Goal: Answer question/provide support

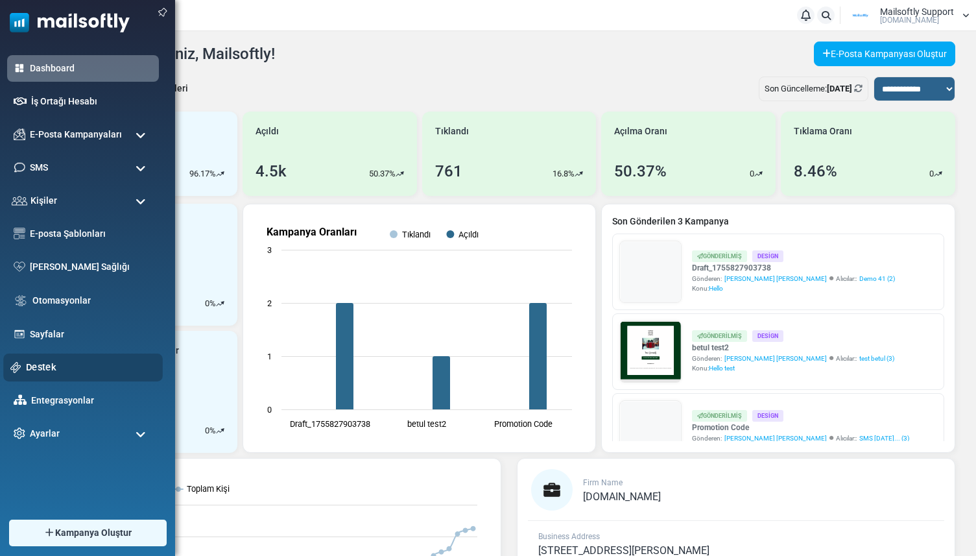
click at [29, 360] on link "Destek" at bounding box center [91, 367] width 130 height 14
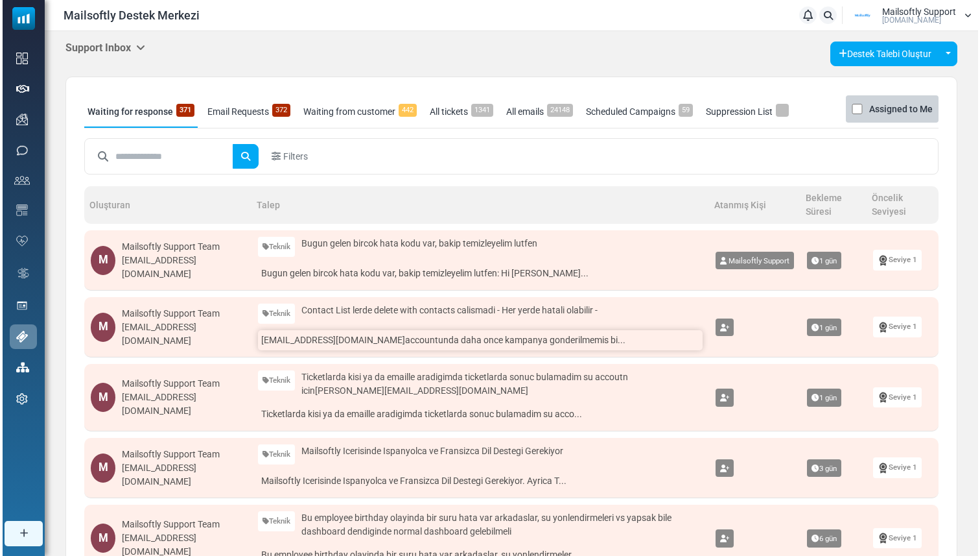
scroll to position [27, 0]
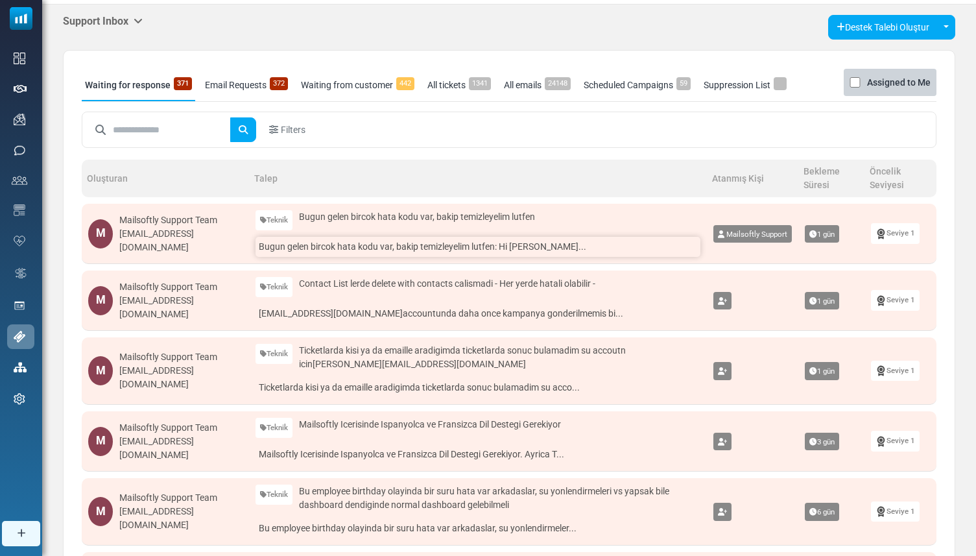
click at [400, 249] on link "Bugun gelen bircok hata kodu var, bakip temizleyelim lutfen: Hi [PERSON_NAME]..." at bounding box center [477, 247] width 445 height 20
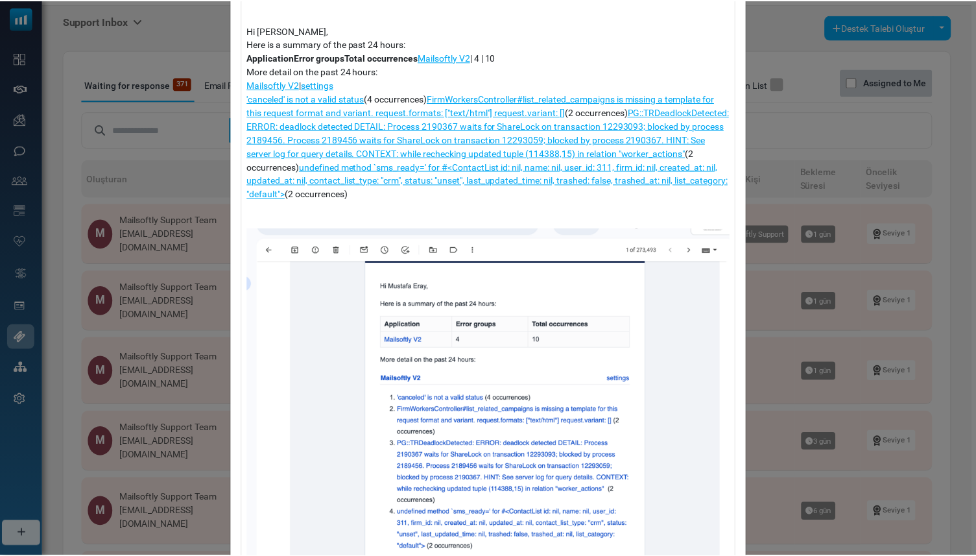
scroll to position [34, 0]
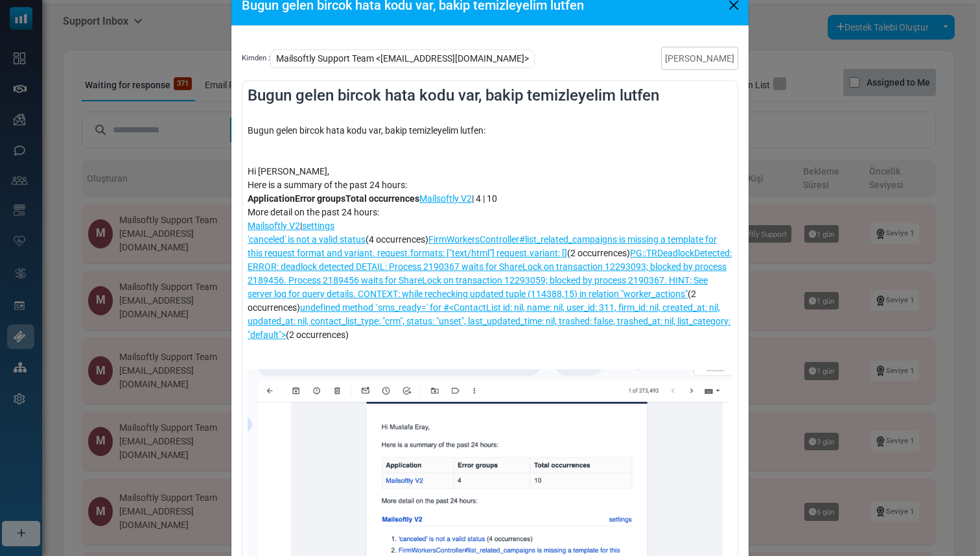
click at [724, 12] on button "Close" at bounding box center [733, 4] width 19 height 19
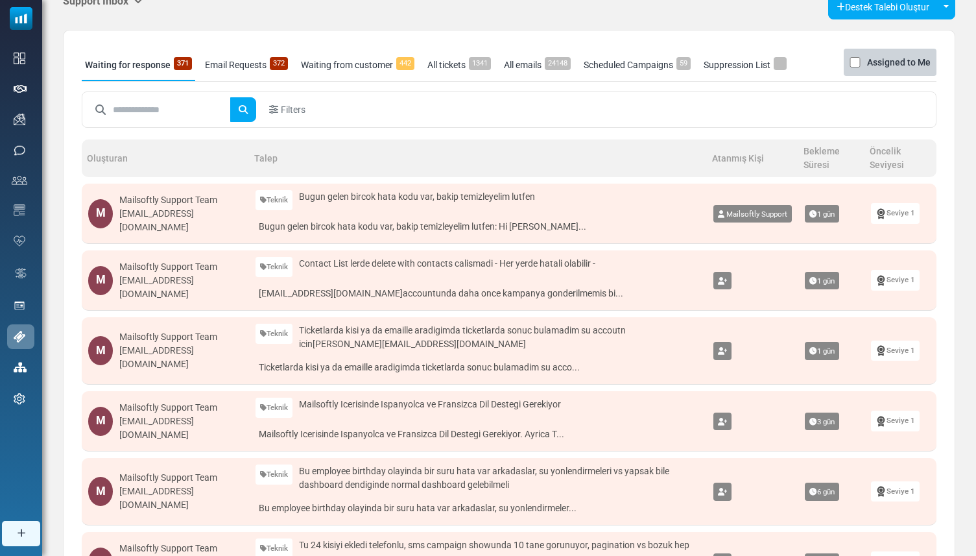
scroll to position [0, 0]
